Goal: Book appointment/travel/reservation

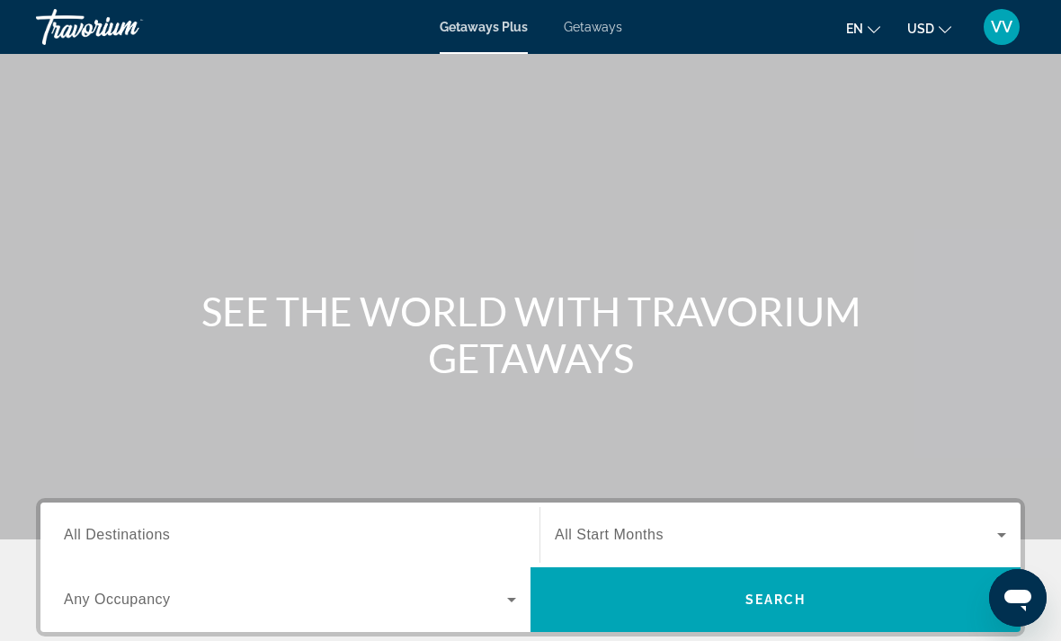
click at [594, 46] on div "Getaways Plus Getaways en English Español Français Italiano Português русский U…" at bounding box center [530, 27] width 1061 height 47
click at [618, 21] on span "Getaways" at bounding box center [593, 27] width 58 height 14
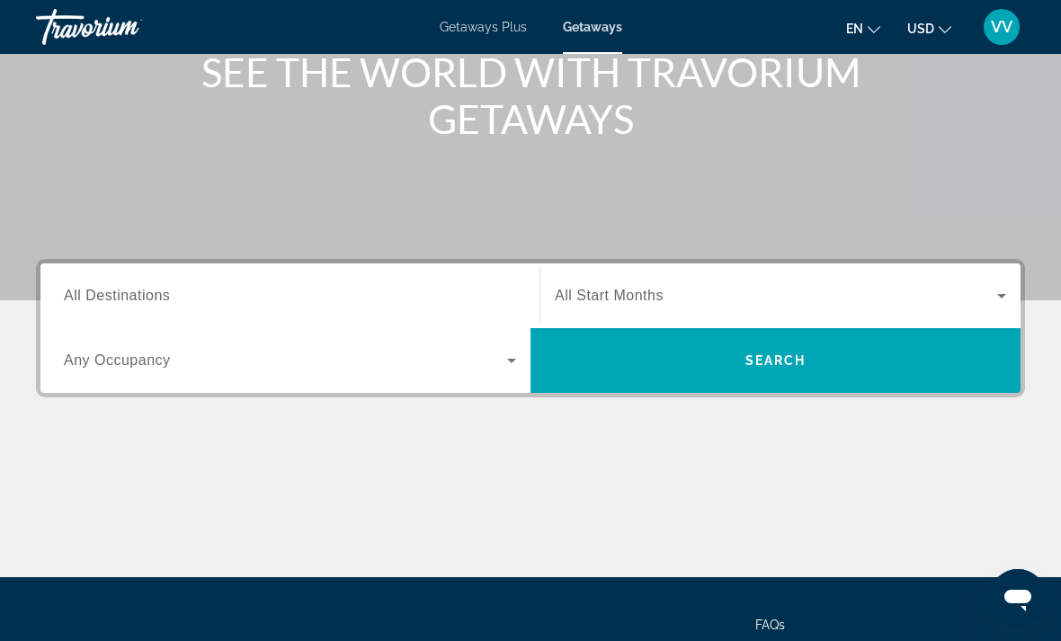
scroll to position [262, 0]
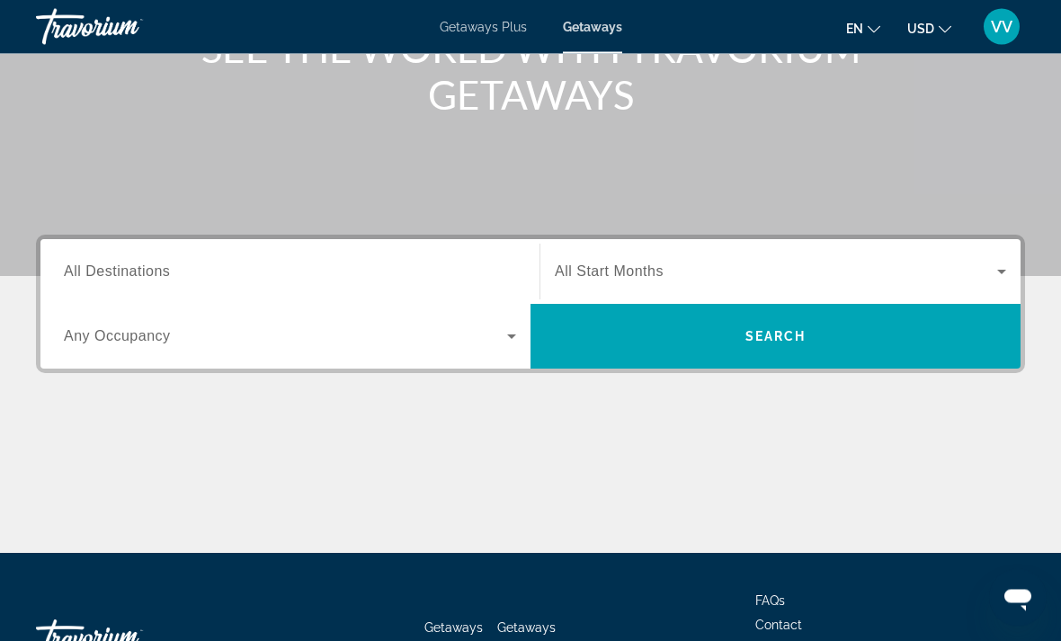
click at [122, 273] on span "All Destinations" at bounding box center [117, 271] width 106 height 15
click at [122, 273] on input "Destination All Destinations" at bounding box center [290, 273] width 452 height 22
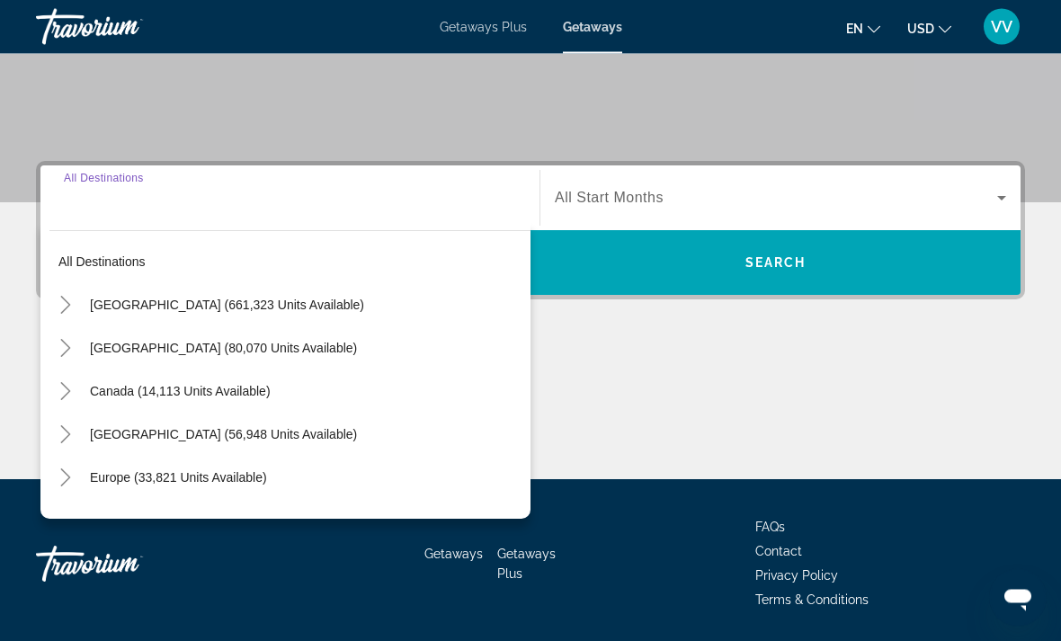
scroll to position [338, 0]
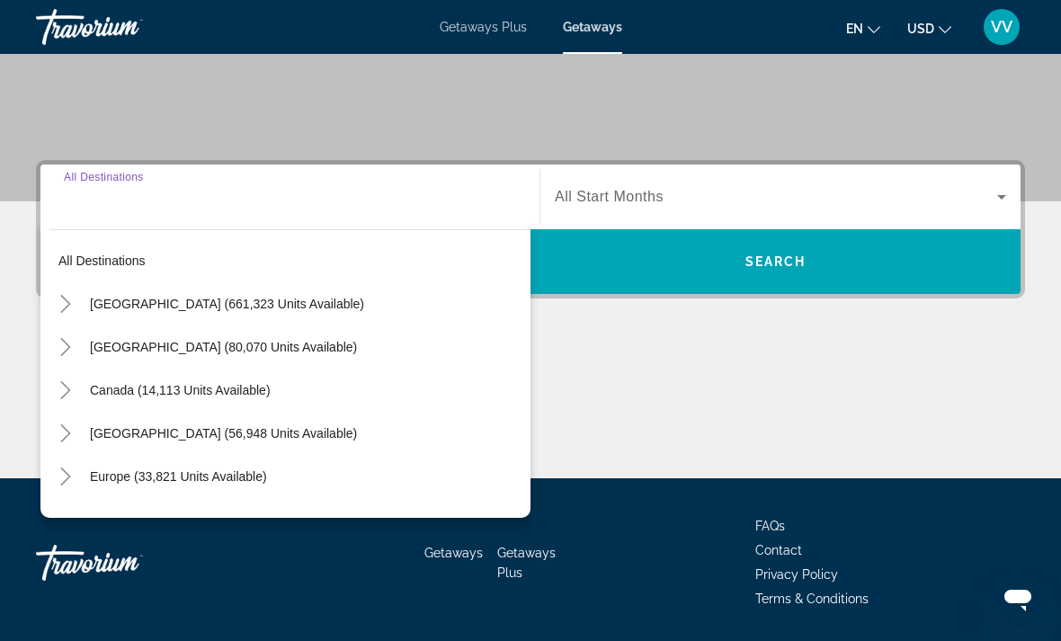
click at [69, 306] on icon "Toggle United States (661,323 units available)" at bounding box center [65, 304] width 10 height 18
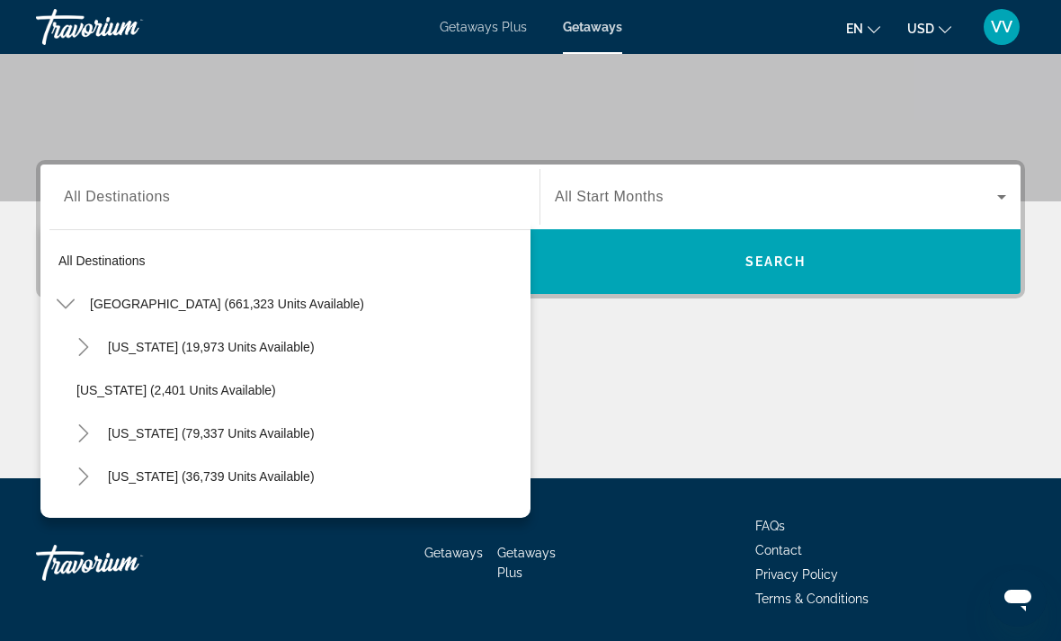
click at [54, 294] on mat-icon "Toggle United States (661,323 units available)" at bounding box center [64, 304] width 31 height 31
click at [71, 295] on icon "Toggle United States (661,323 units available)" at bounding box center [66, 304] width 18 height 18
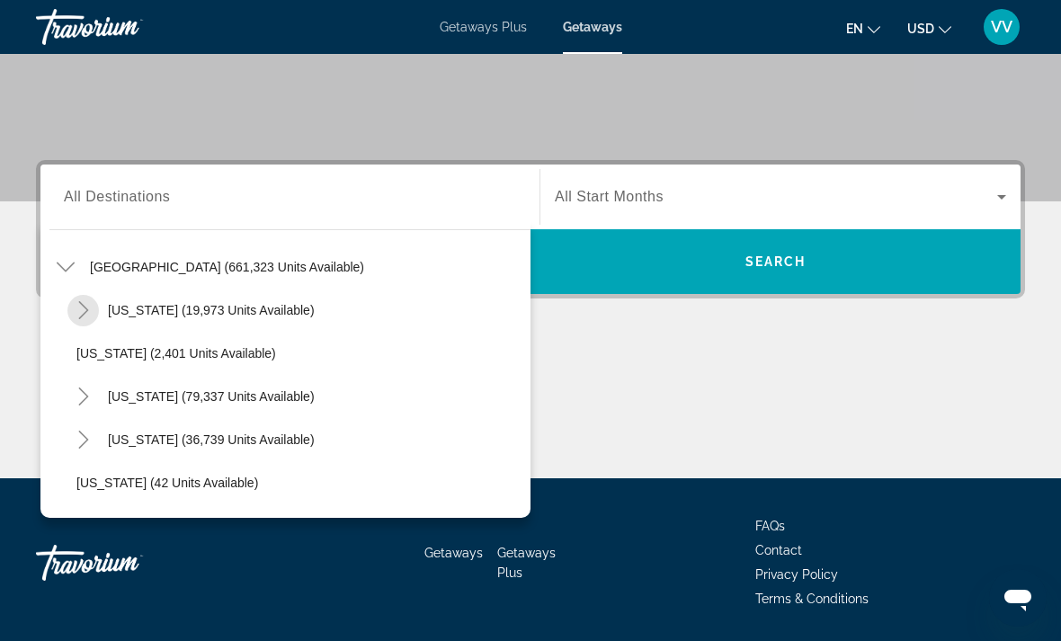
scroll to position [49, 0]
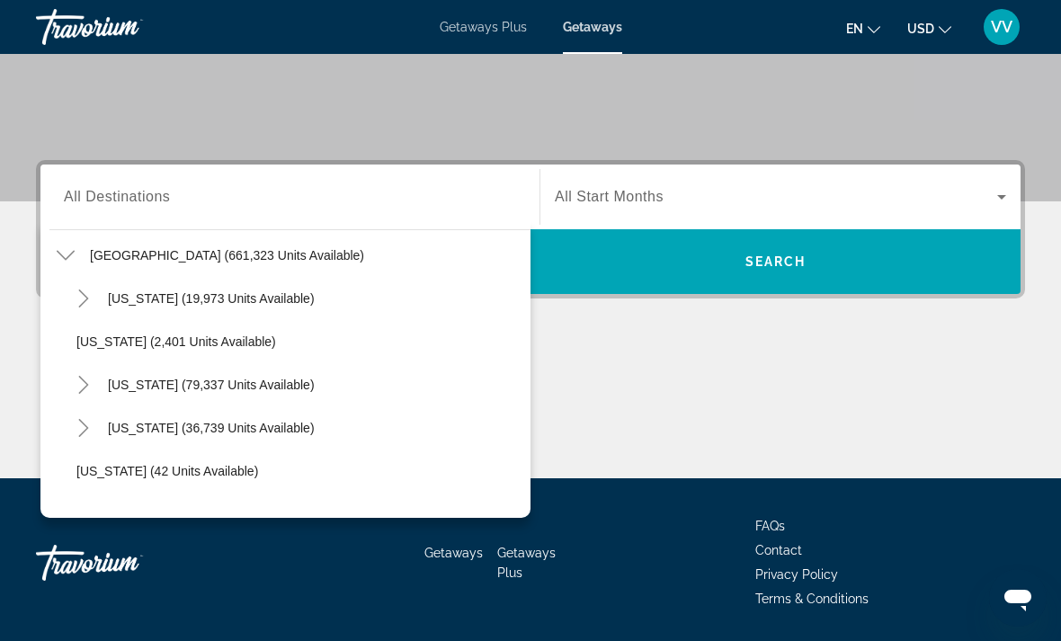
click at [78, 377] on icon "Toggle California (79,337 units available)" at bounding box center [84, 385] width 18 height 18
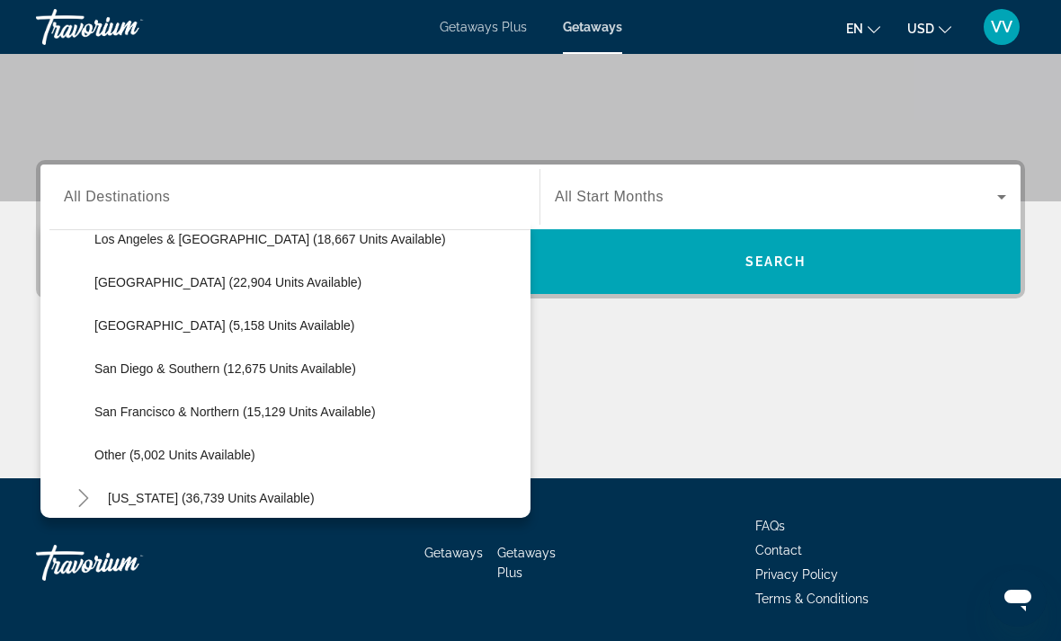
scroll to position [248, 0]
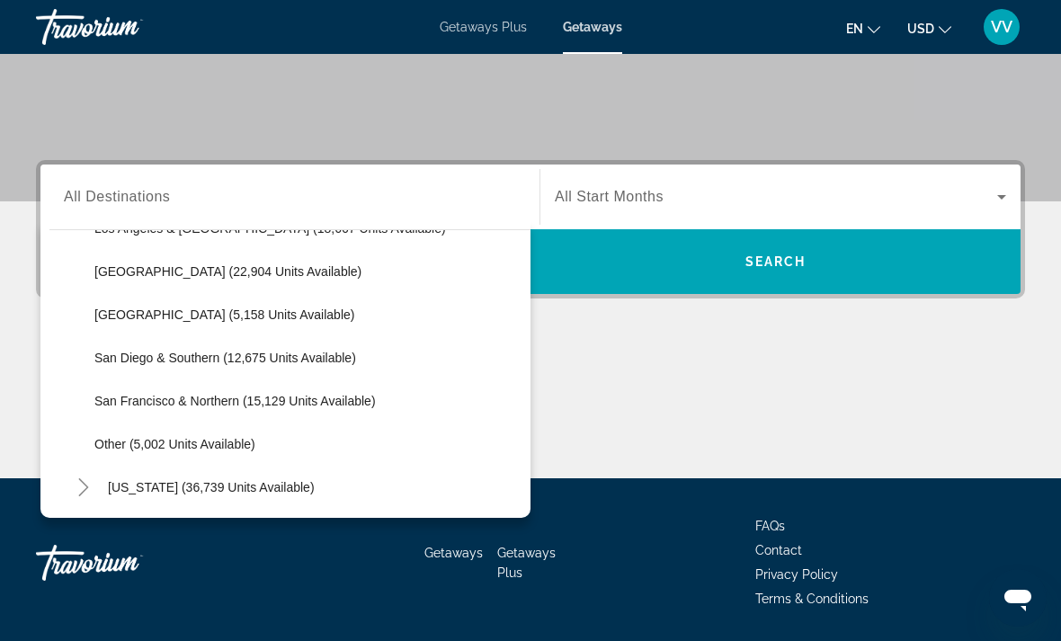
click at [104, 404] on span "San Francisco & Northern (15,129 units available)" at bounding box center [234, 401] width 281 height 14
type input "**********"
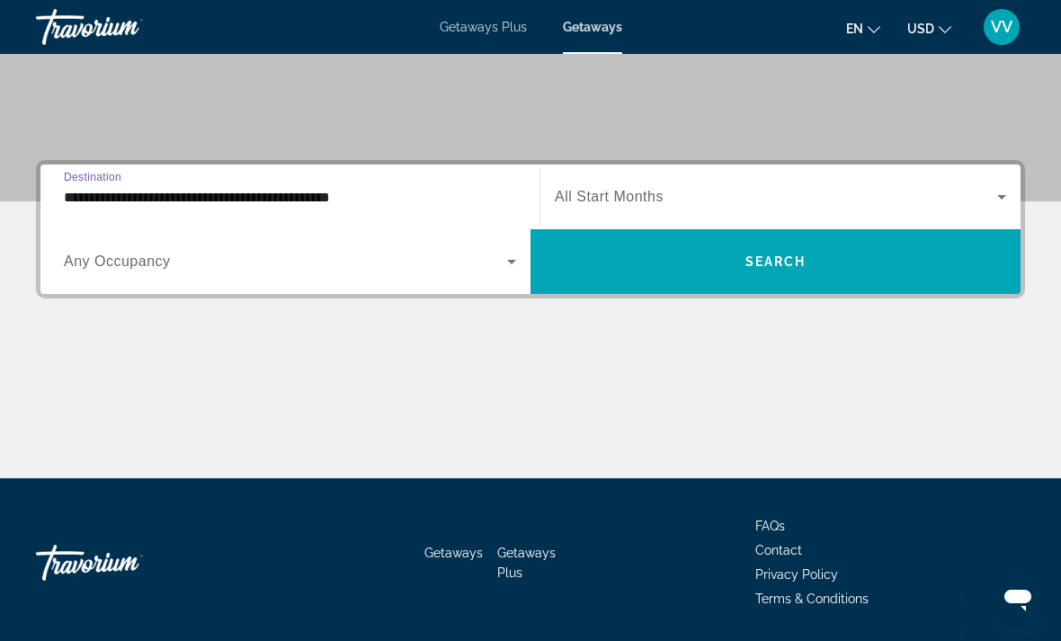
click at [521, 266] on icon "Search widget" at bounding box center [512, 262] width 22 height 22
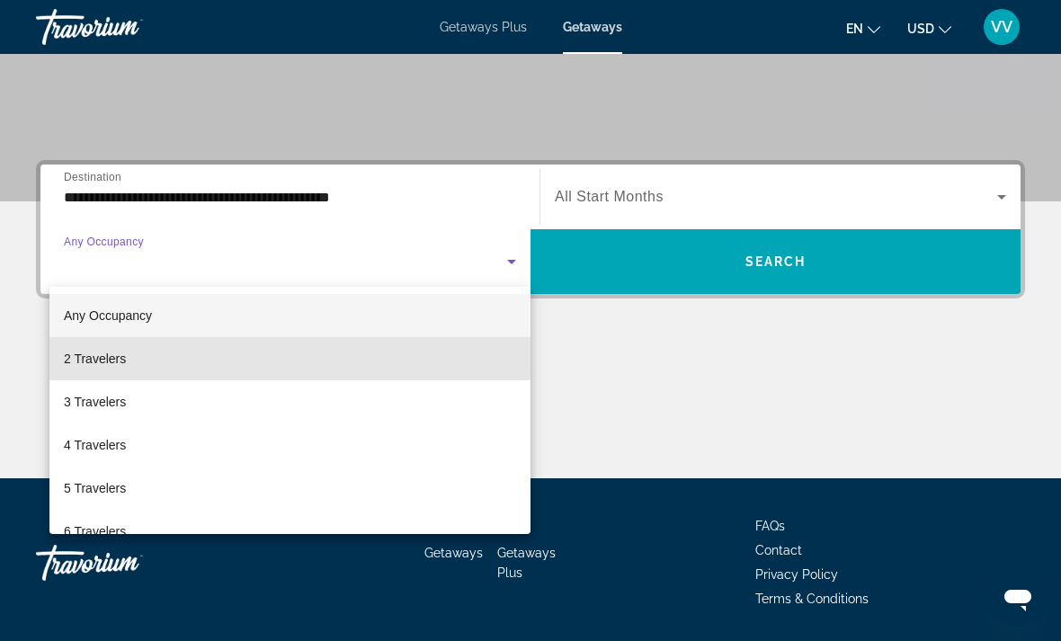
click at [78, 351] on span "2 Travelers" at bounding box center [95, 359] width 62 height 22
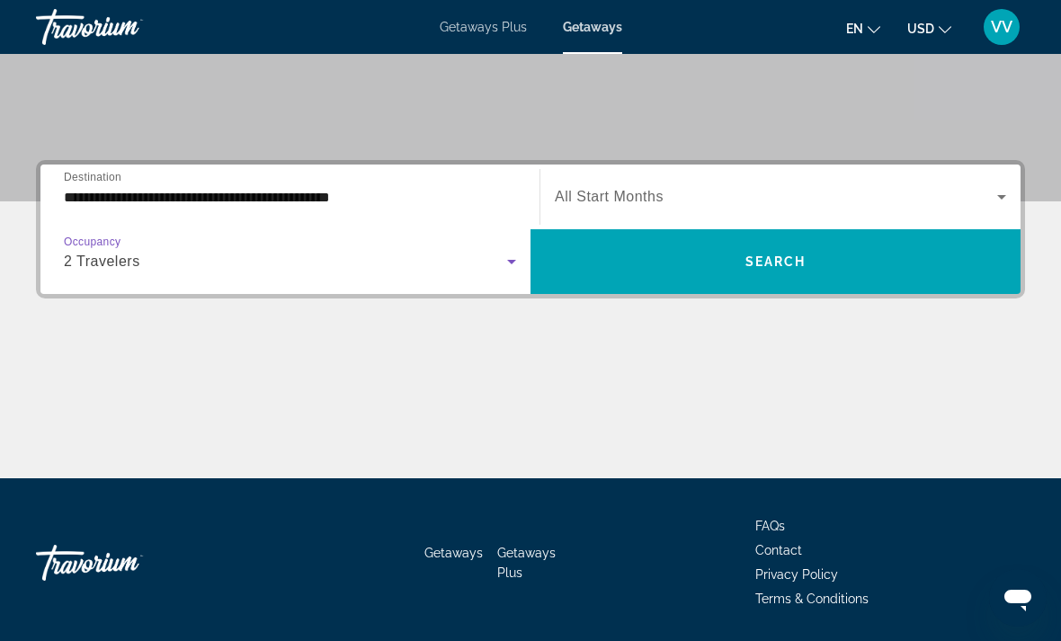
click at [991, 194] on icon "Search widget" at bounding box center [1002, 197] width 22 height 22
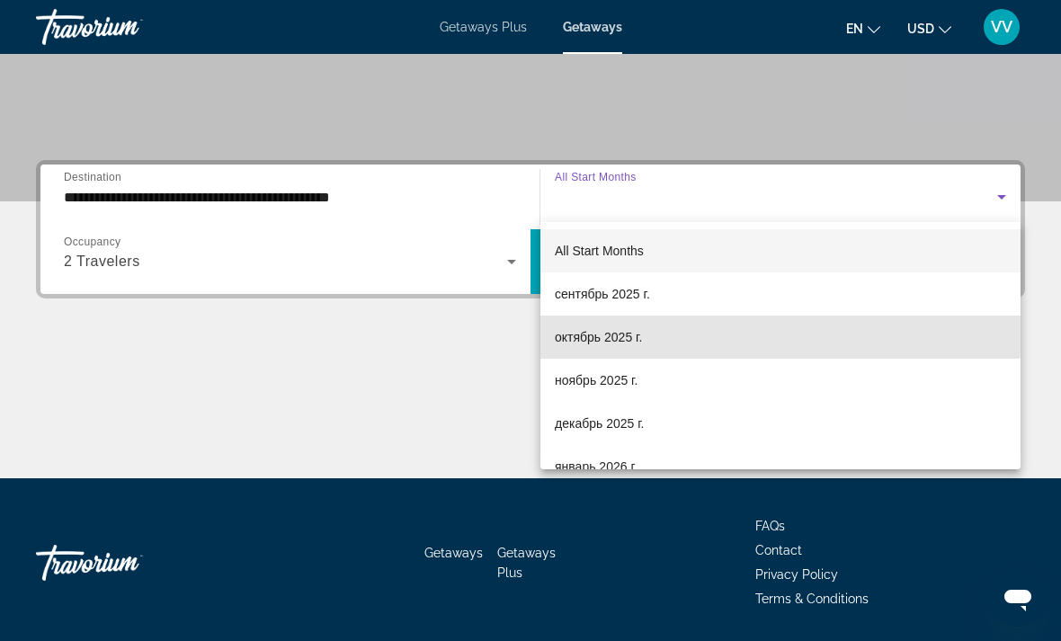
click at [622, 327] on span "октябрь 2025 г." at bounding box center [598, 337] width 87 height 22
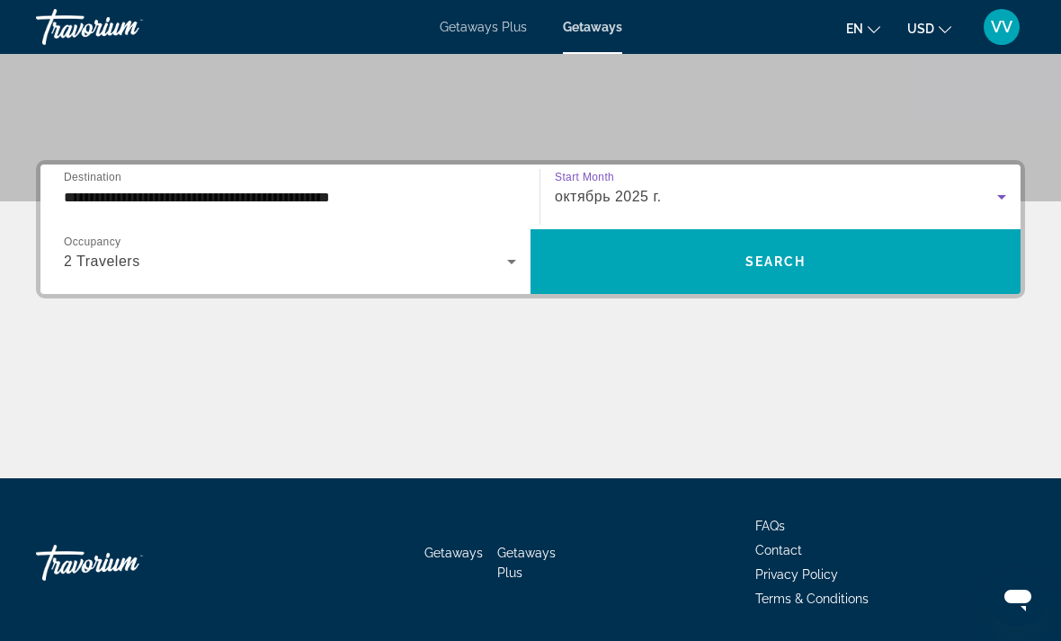
click at [747, 260] on span "Search" at bounding box center [775, 261] width 61 height 14
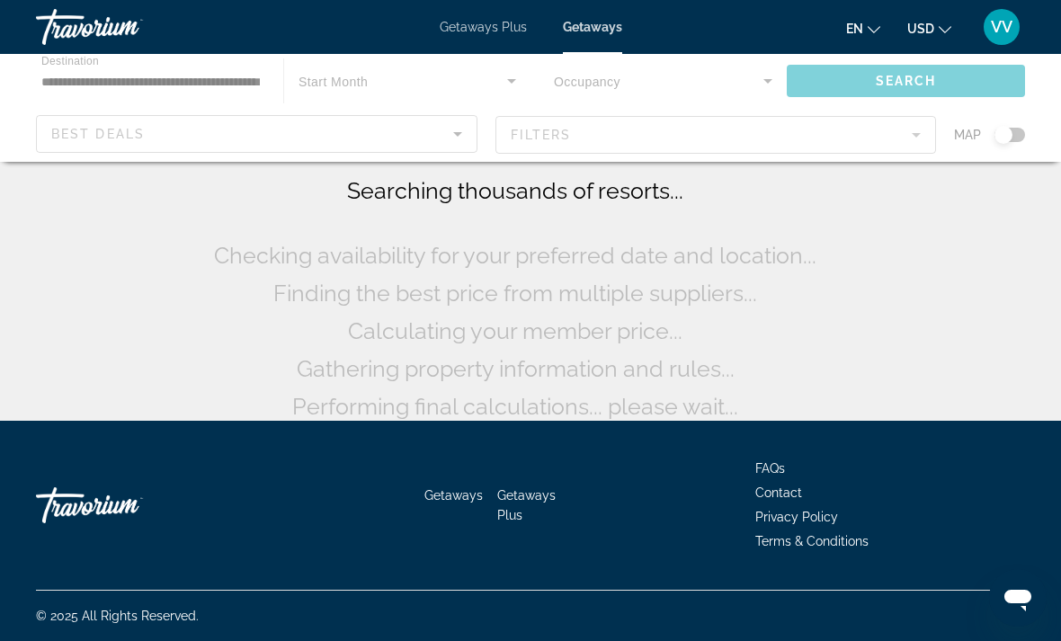
scroll to position [36, 0]
